Goal: Task Accomplishment & Management: Use online tool/utility

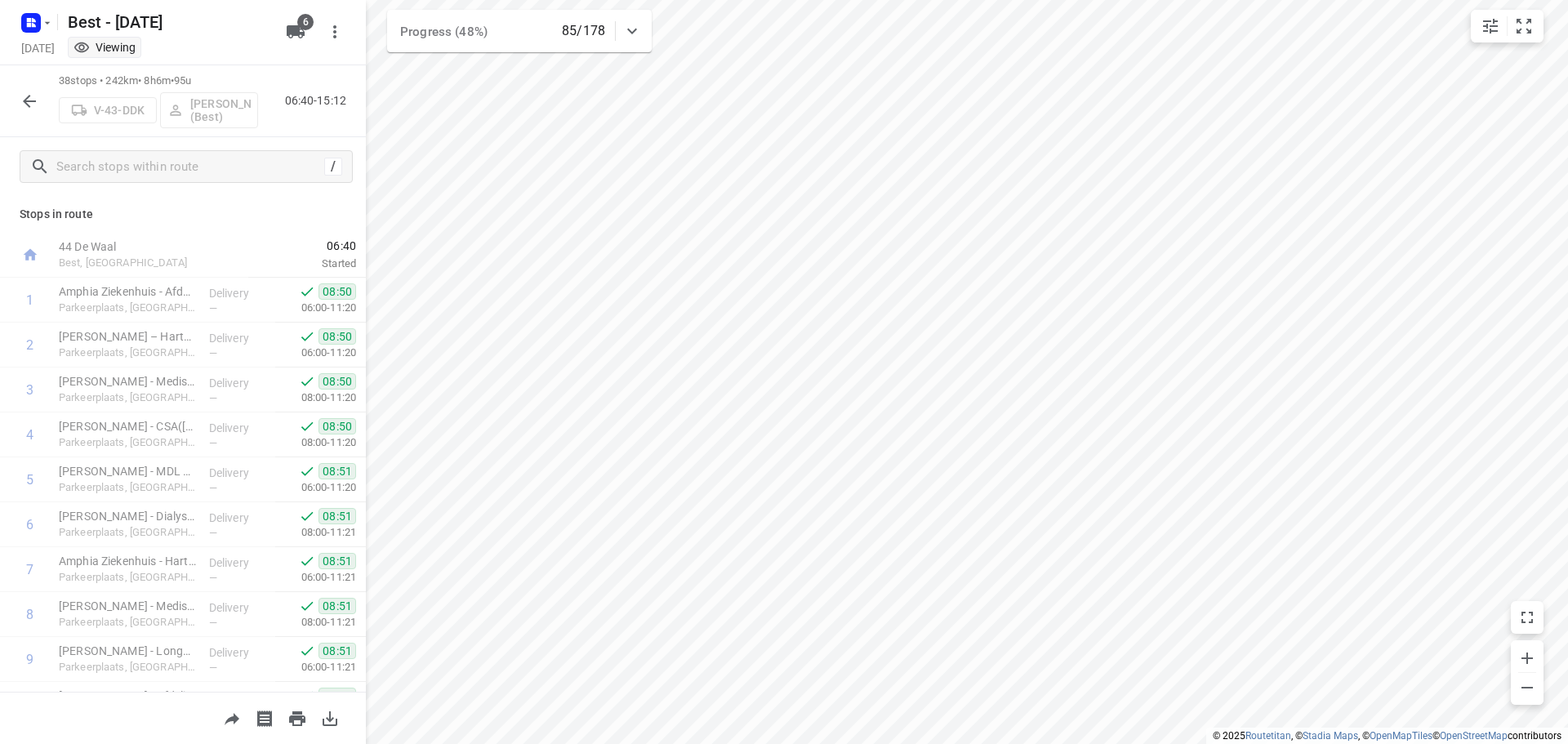
scroll to position [490, 0]
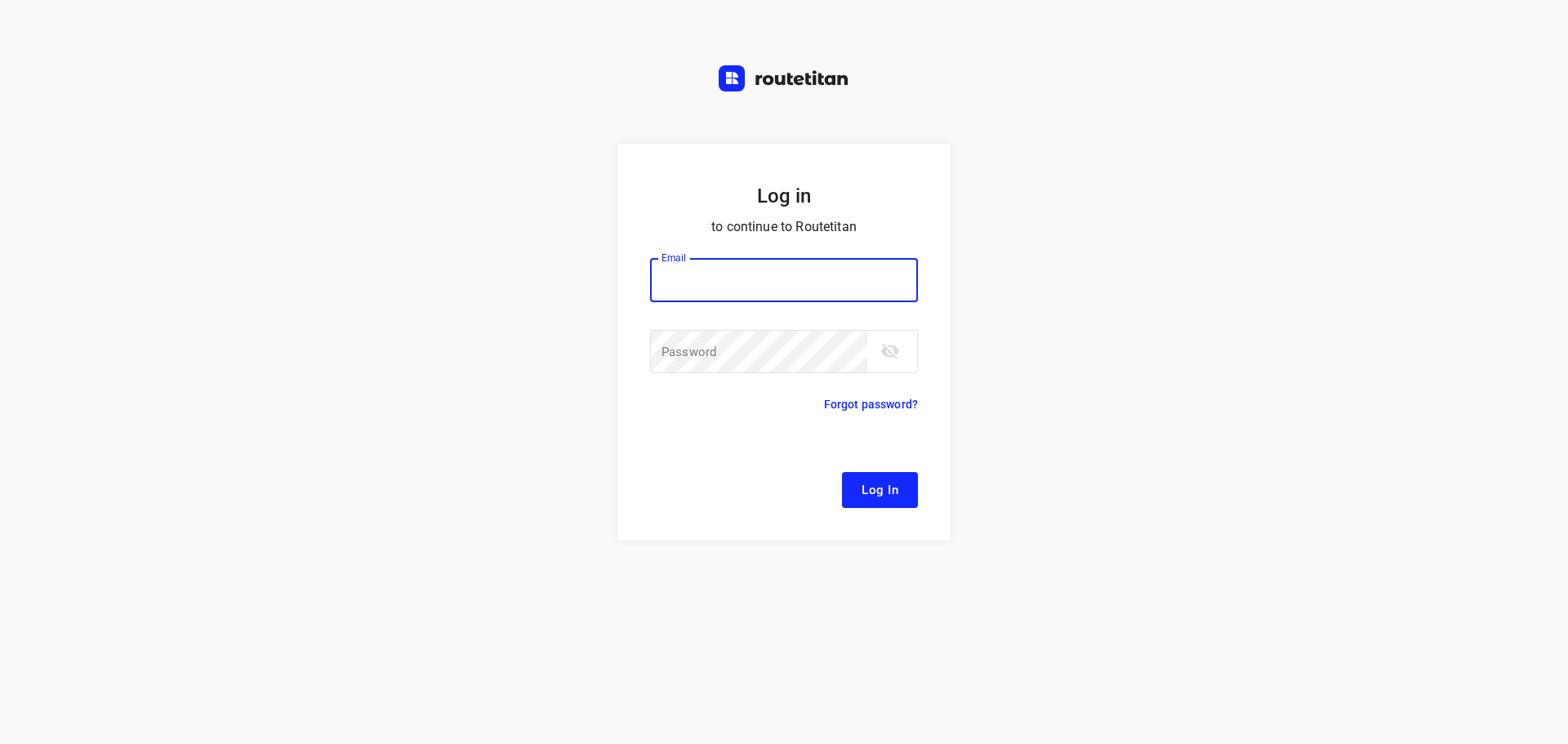
type input "[EMAIL_ADDRESS][DOMAIN_NAME]"
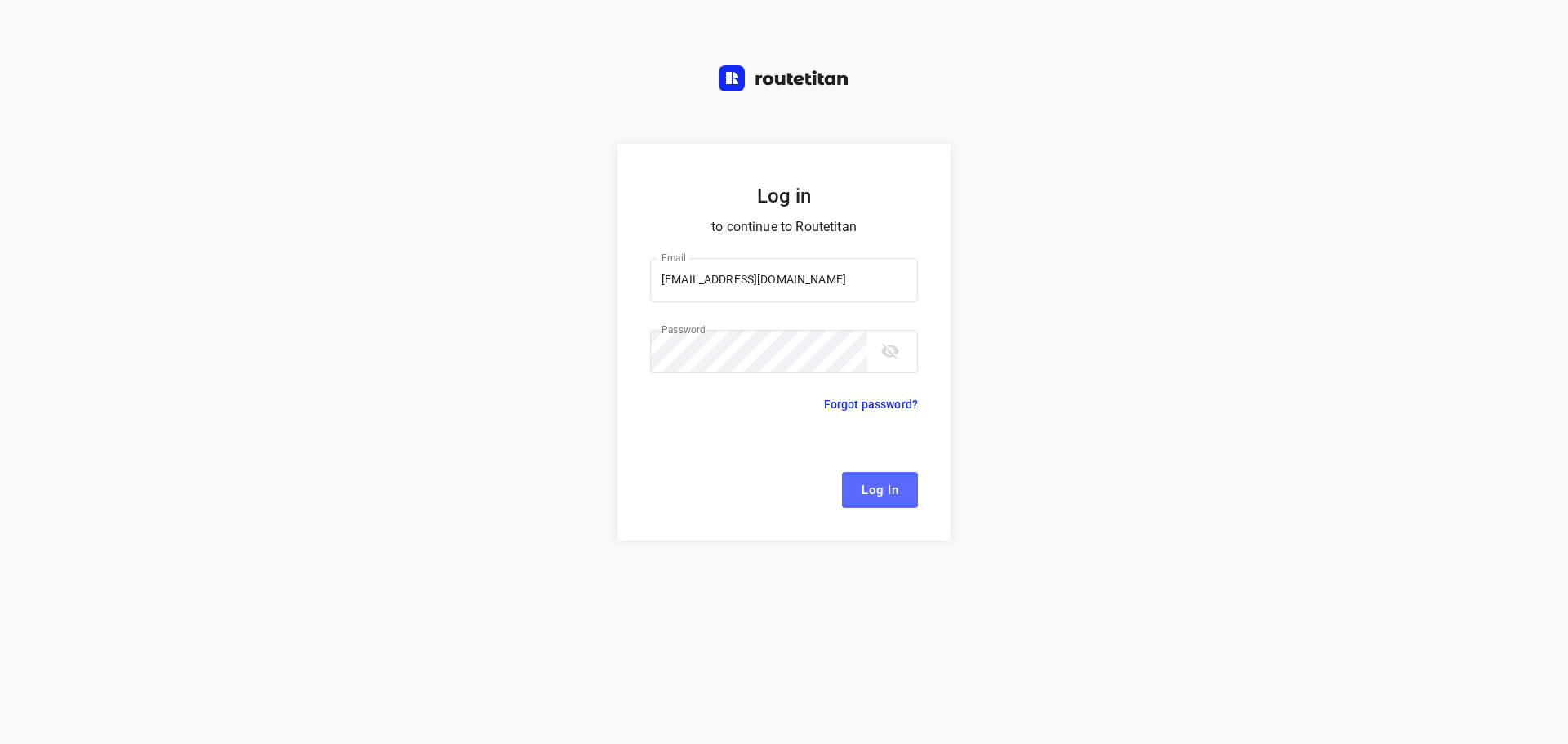
click at [866, 494] on span "Log In" at bounding box center [880, 489] width 37 height 21
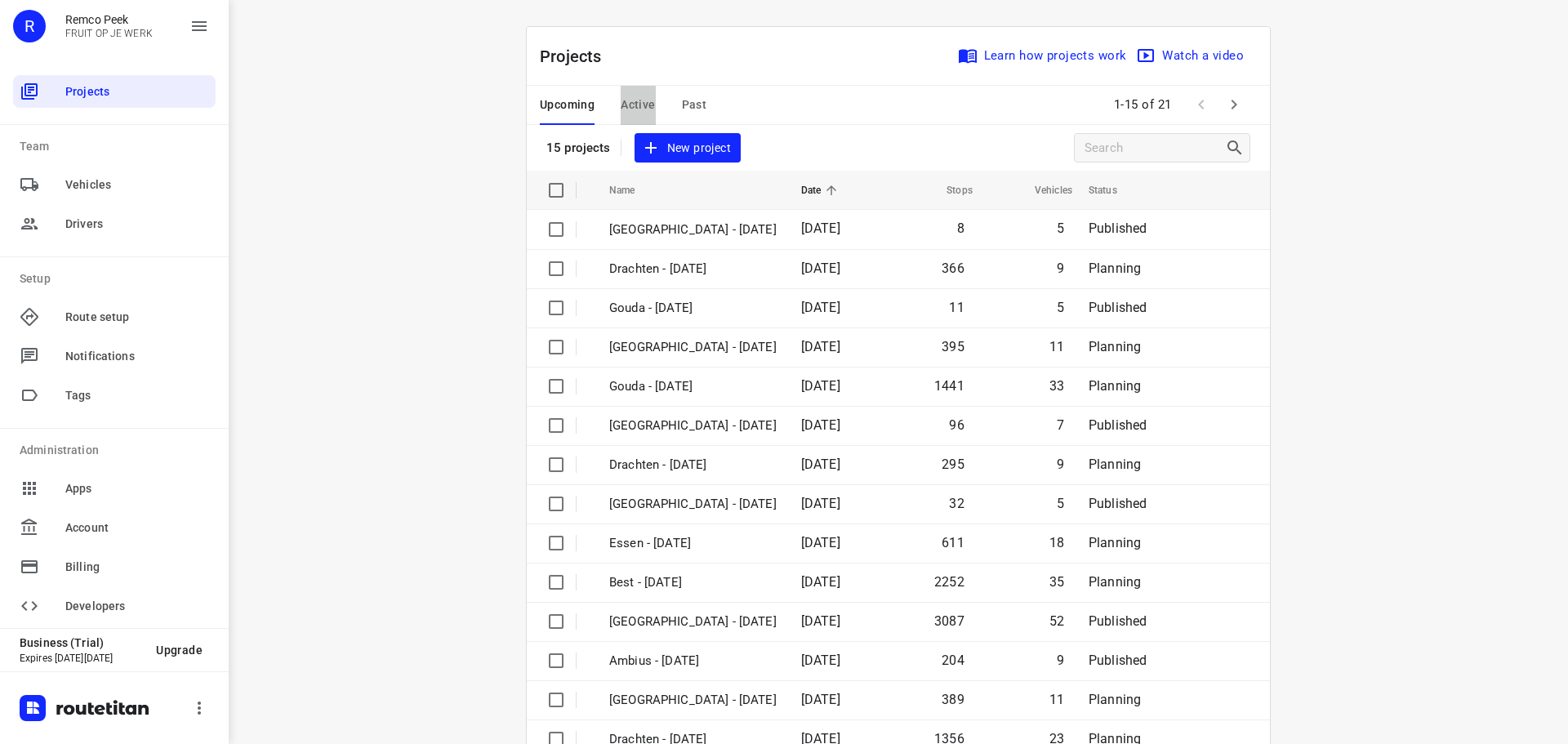
click at [628, 106] on span "Active" at bounding box center [638, 104] width 34 height 20
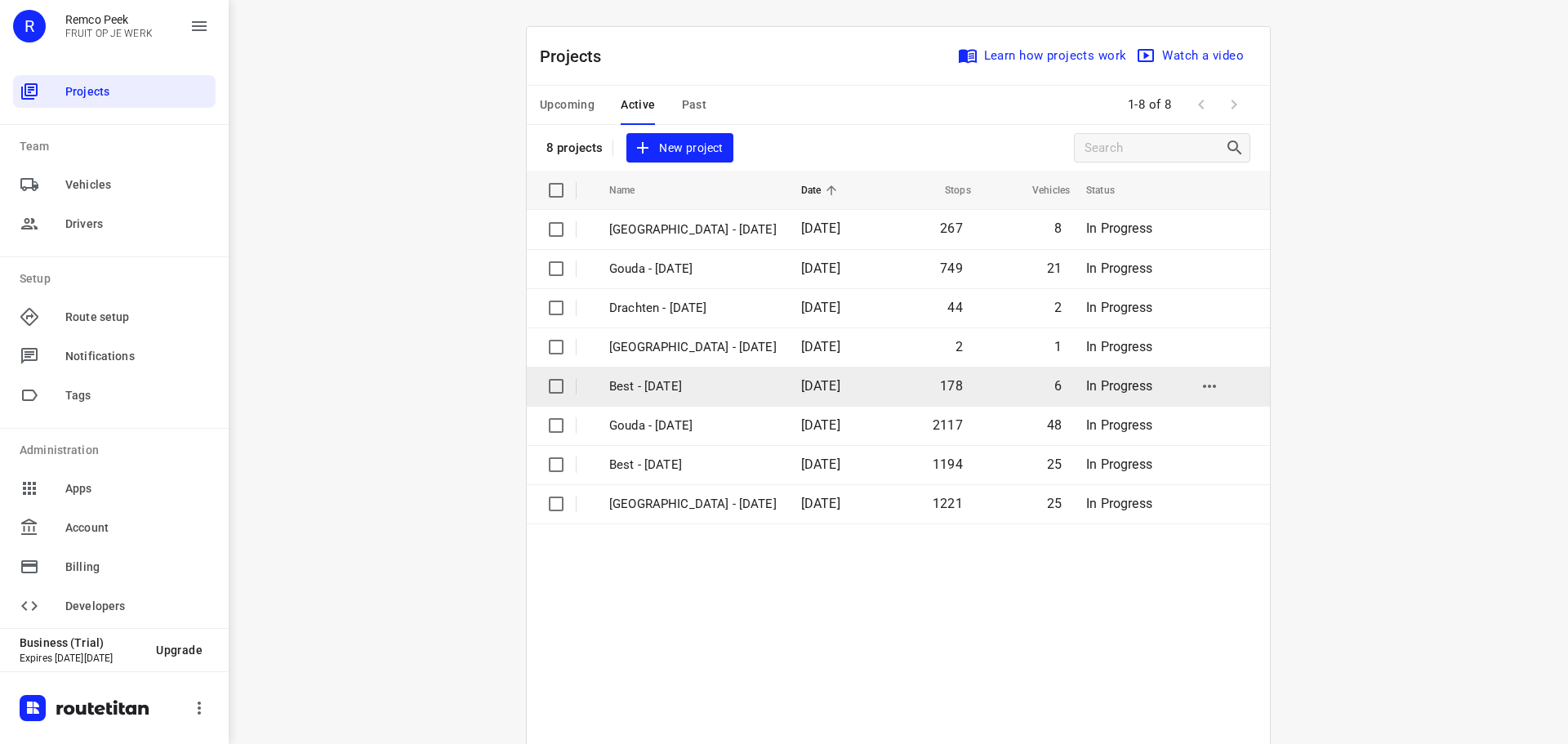
click at [668, 392] on p "Best - [DATE]" at bounding box center [693, 386] width 167 height 19
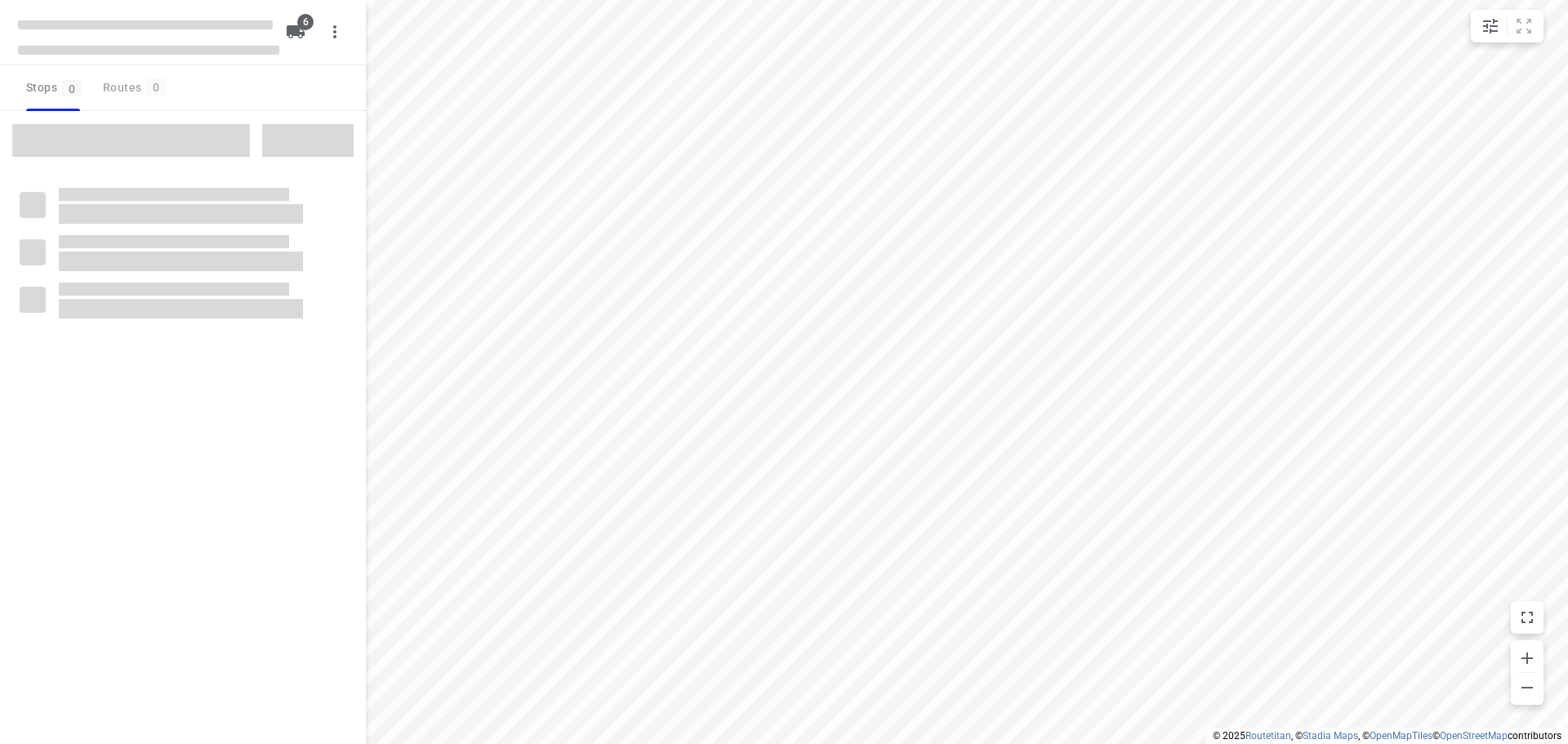
checkbox input "true"
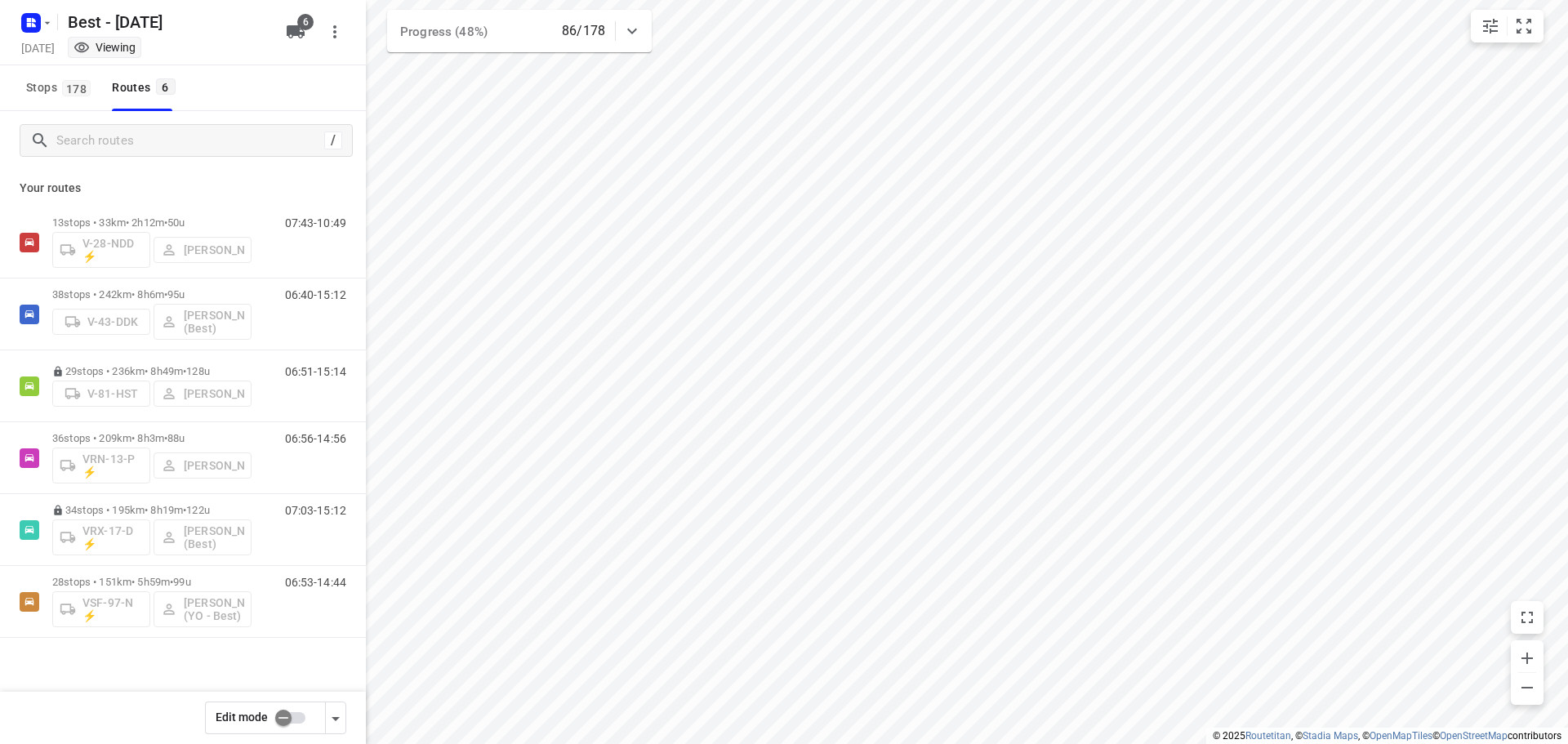
click at [247, 170] on div "Your routes 13 stops • 33km • 2h12m • 50u V-28-NDD ⚡ Patrick Pauw 07:43-10:49 3…" at bounding box center [182, 461] width 366 height 582
